Goal: Obtain resource: Download file/media

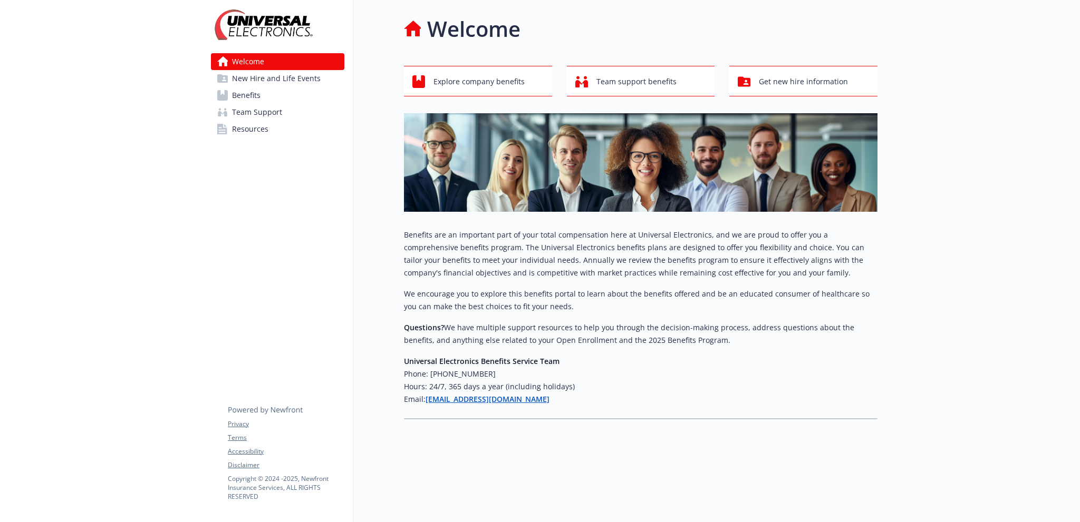
click at [236, 97] on span "Benefits" at bounding box center [246, 95] width 28 height 17
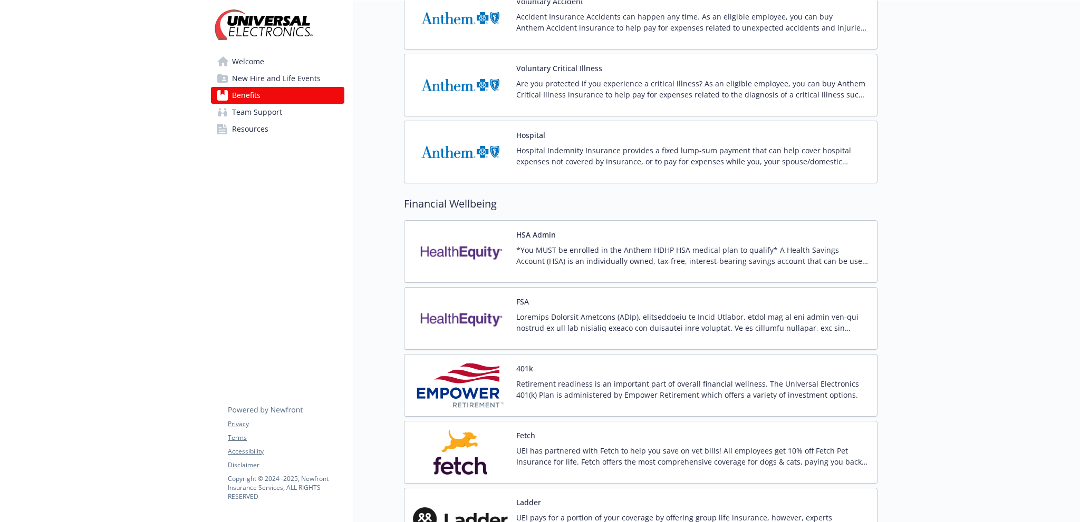
scroll to position [1054, 0]
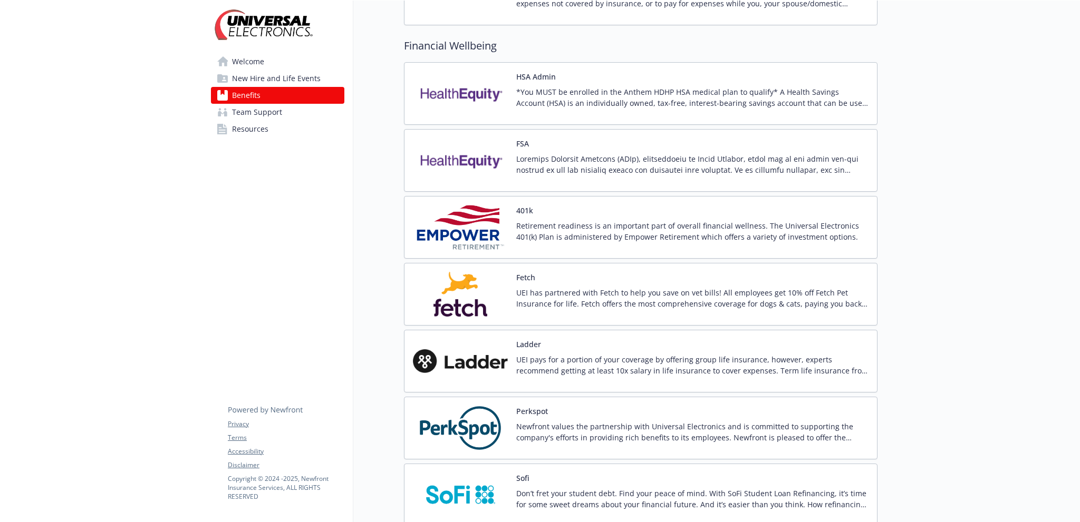
click at [625, 153] on p at bounding box center [692, 164] width 352 height 22
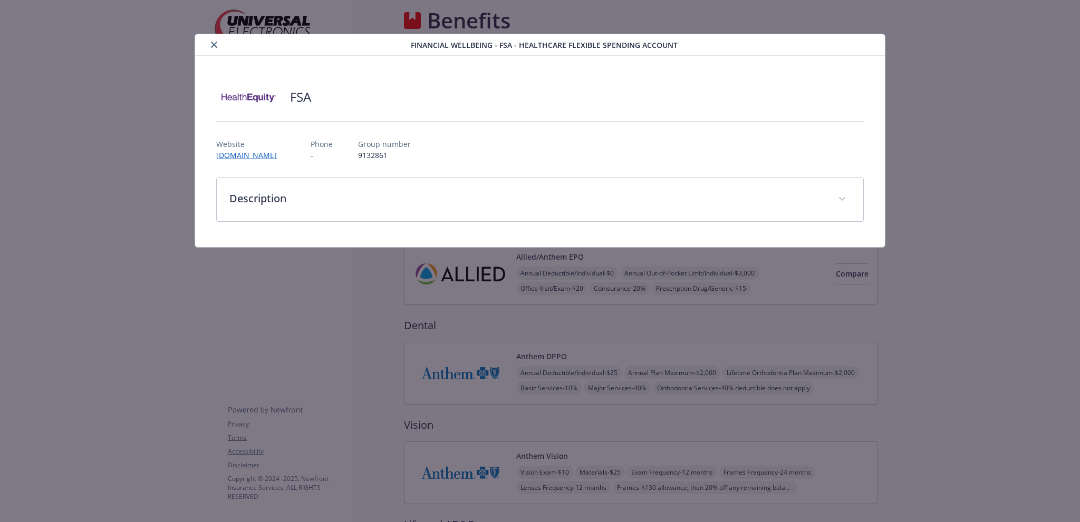
scroll to position [1054, 0]
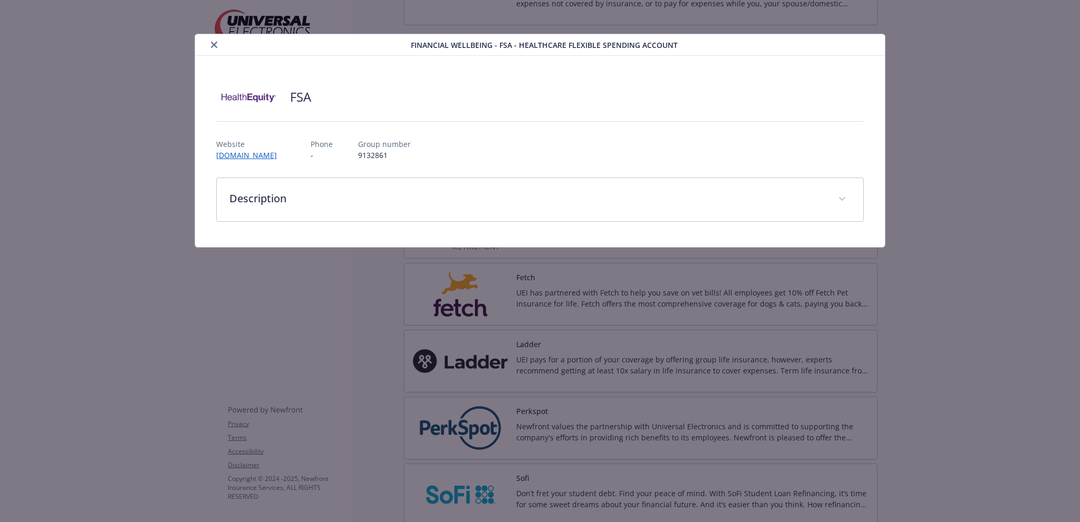
click at [211, 46] on icon "close" at bounding box center [214, 45] width 6 height 6
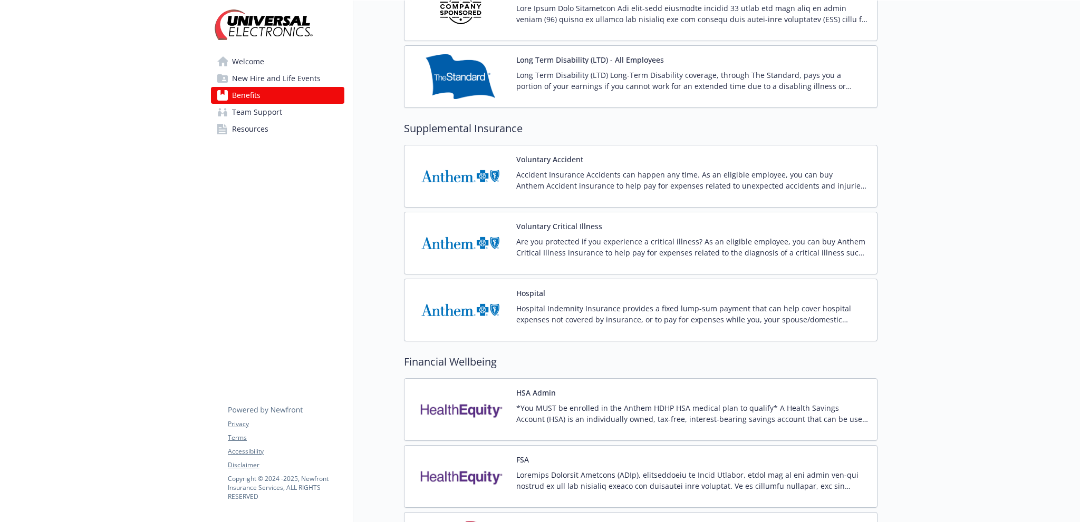
click at [264, 130] on span "Resources" at bounding box center [250, 129] width 36 height 17
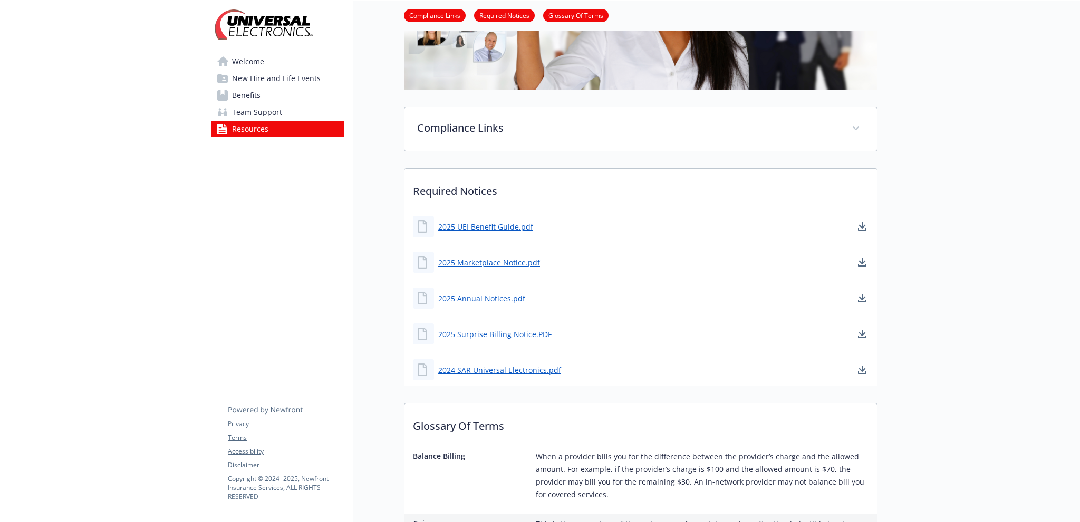
scroll to position [105, 0]
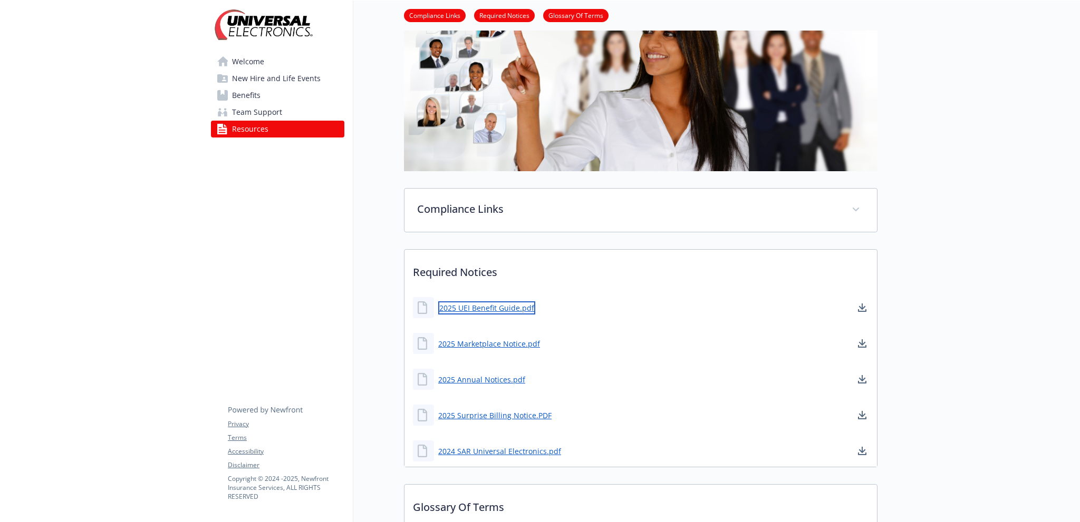
click at [477, 306] on link "2025 UEI Benefit Guide.pdf" at bounding box center [486, 308] width 97 height 13
